Goal: Find specific page/section: Find specific page/section

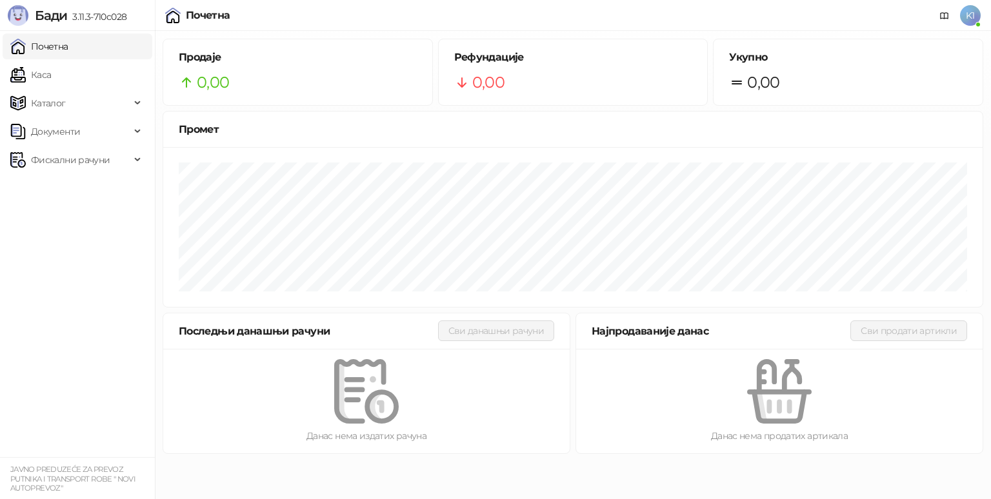
click at [41, 88] on ul "Почетна [PERSON_NAME] Документи Фискални рачуни" at bounding box center [77, 244] width 155 height 427
click at [41, 83] on link "Каса" at bounding box center [30, 75] width 41 height 26
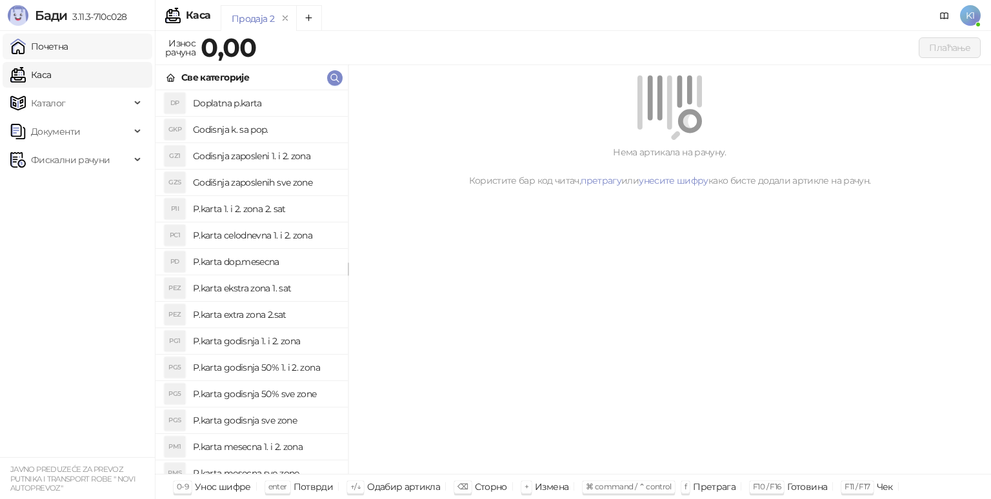
click at [62, 53] on link "Почетна" at bounding box center [39, 47] width 58 height 26
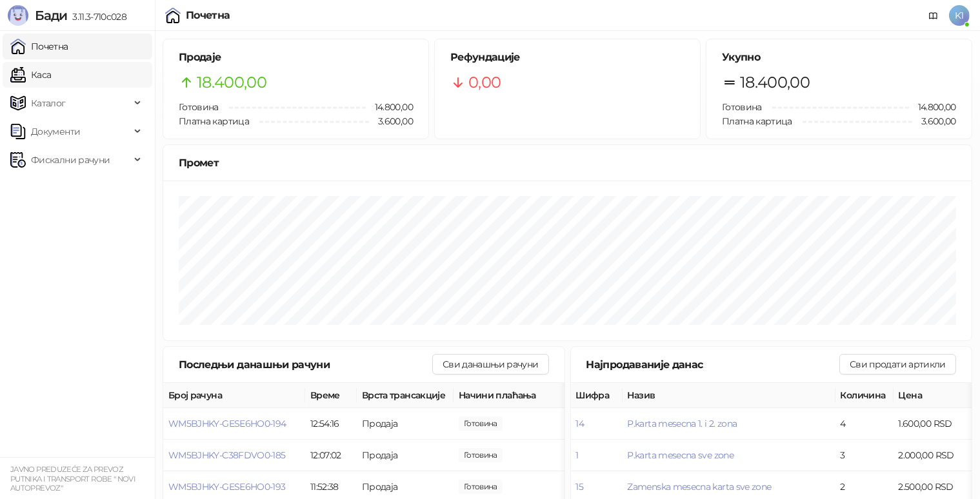
click at [51, 83] on link "Каса" at bounding box center [30, 75] width 41 height 26
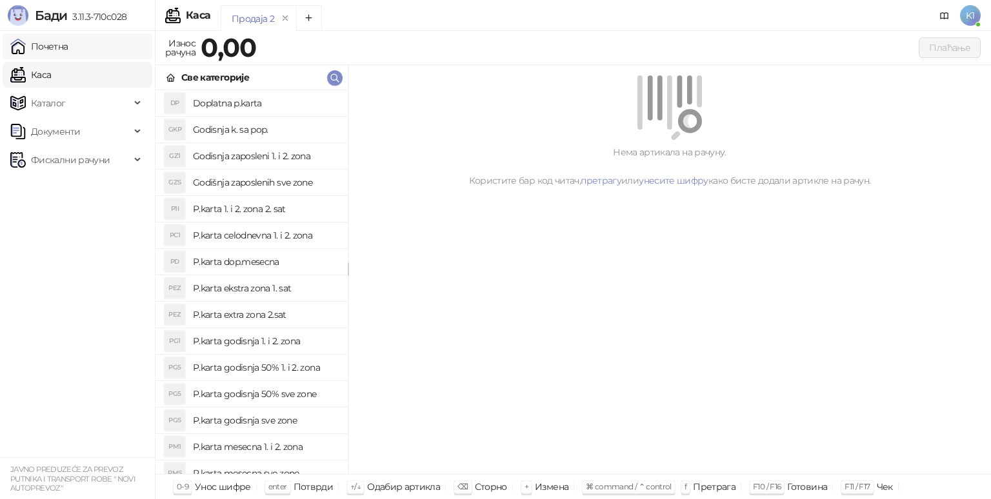
click at [68, 57] on link "Почетна" at bounding box center [39, 47] width 58 height 26
